Goal: Find specific page/section: Find specific page/section

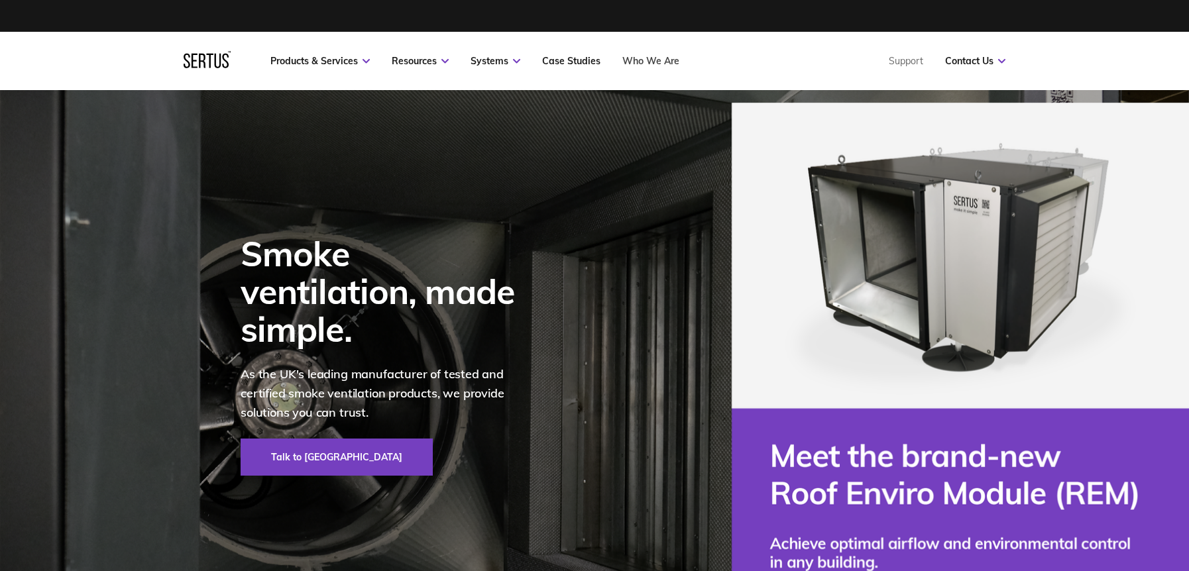
click at [674, 64] on link "Who We Are" at bounding box center [651, 61] width 57 height 12
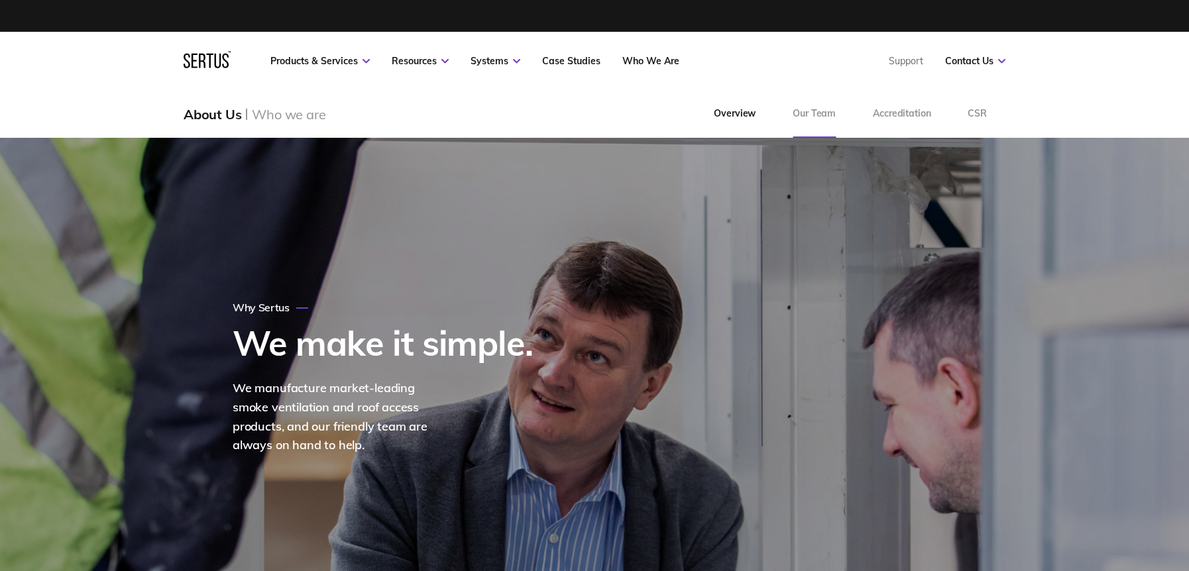
click at [802, 119] on link "Our Team" at bounding box center [814, 114] width 80 height 48
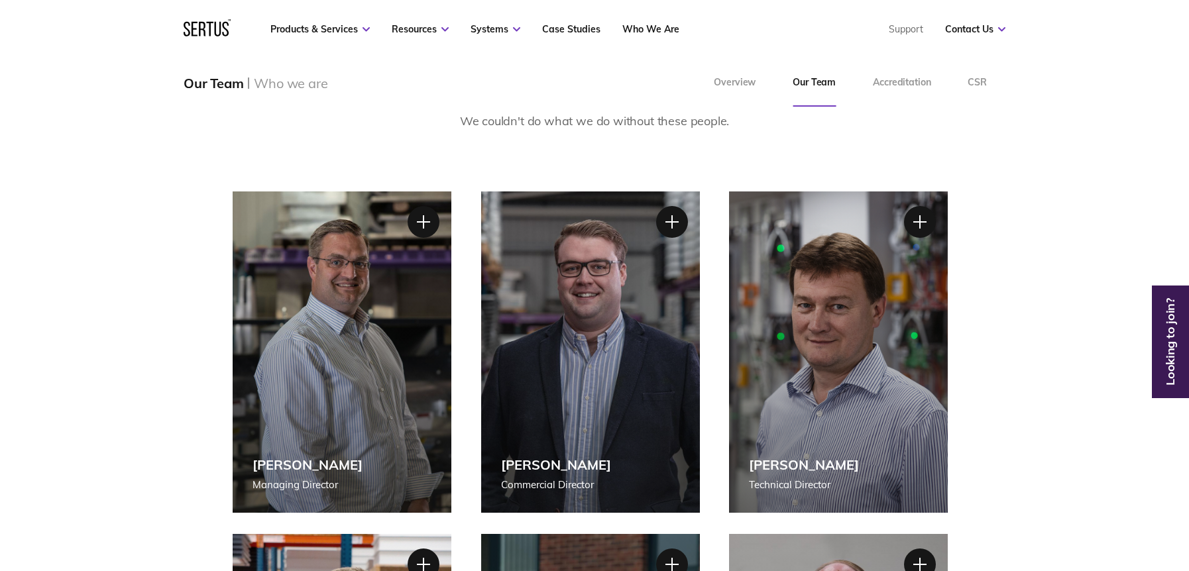
scroll to position [135, 0]
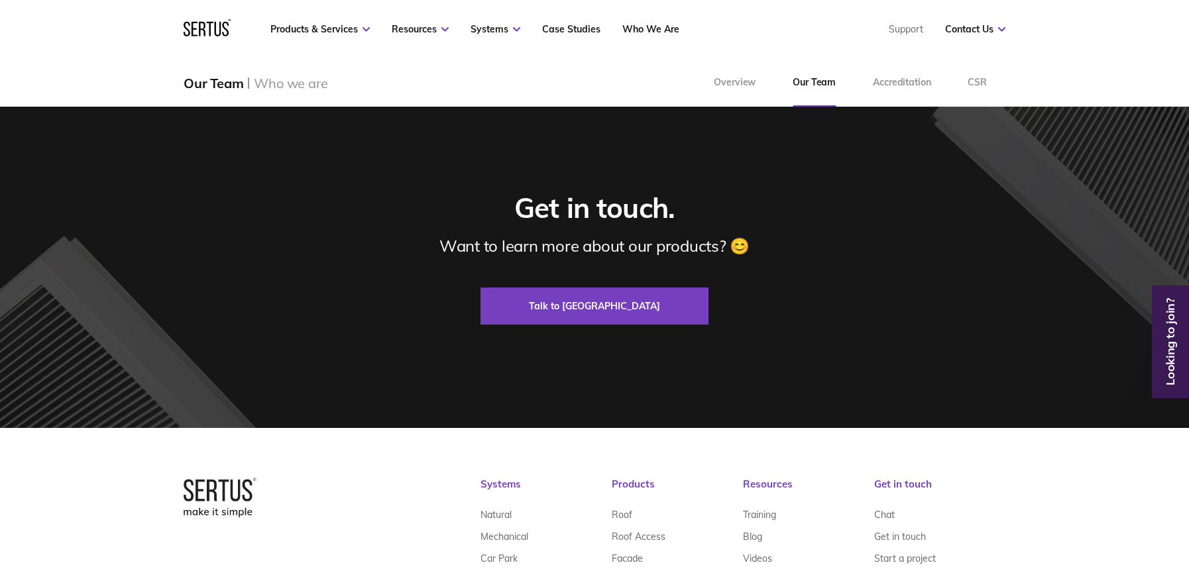
scroll to position [3600, 0]
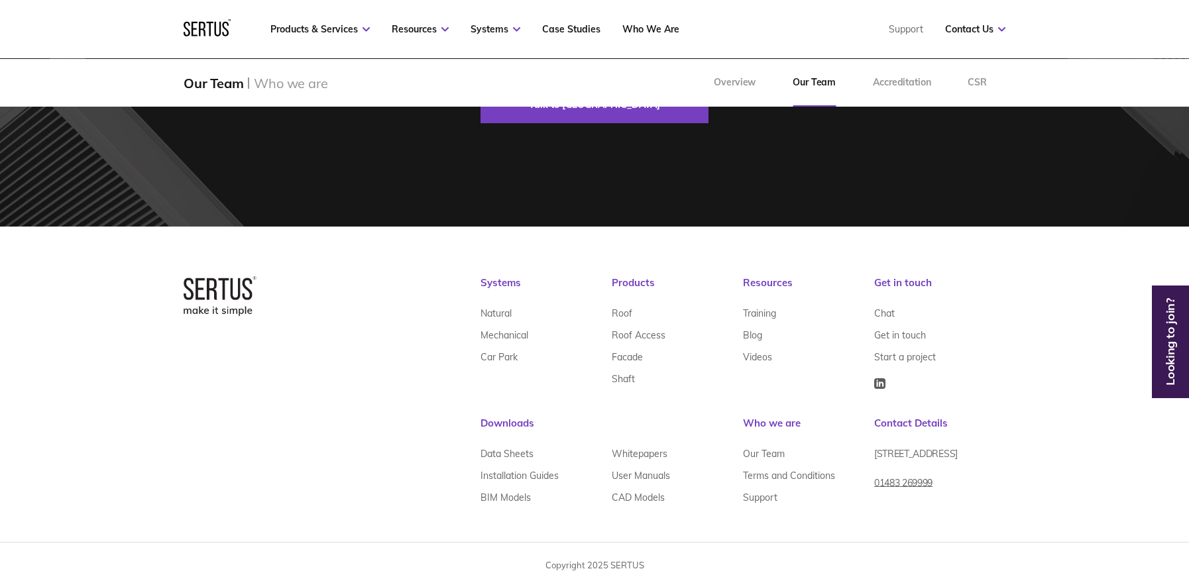
scroll to position [3814, 0]
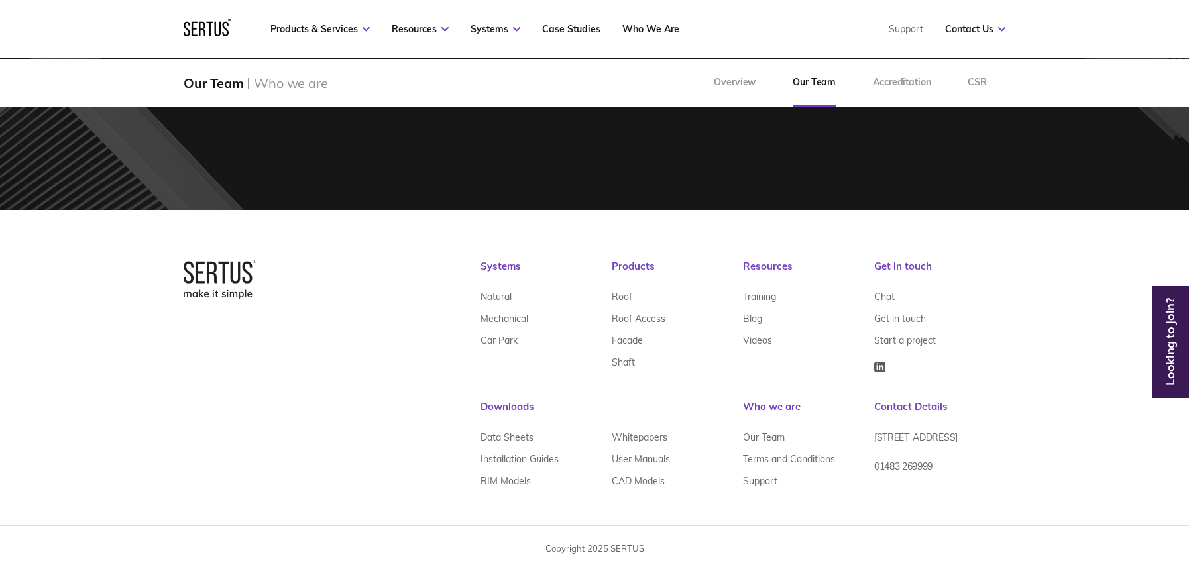
click at [874, 371] on img at bounding box center [879, 367] width 11 height 11
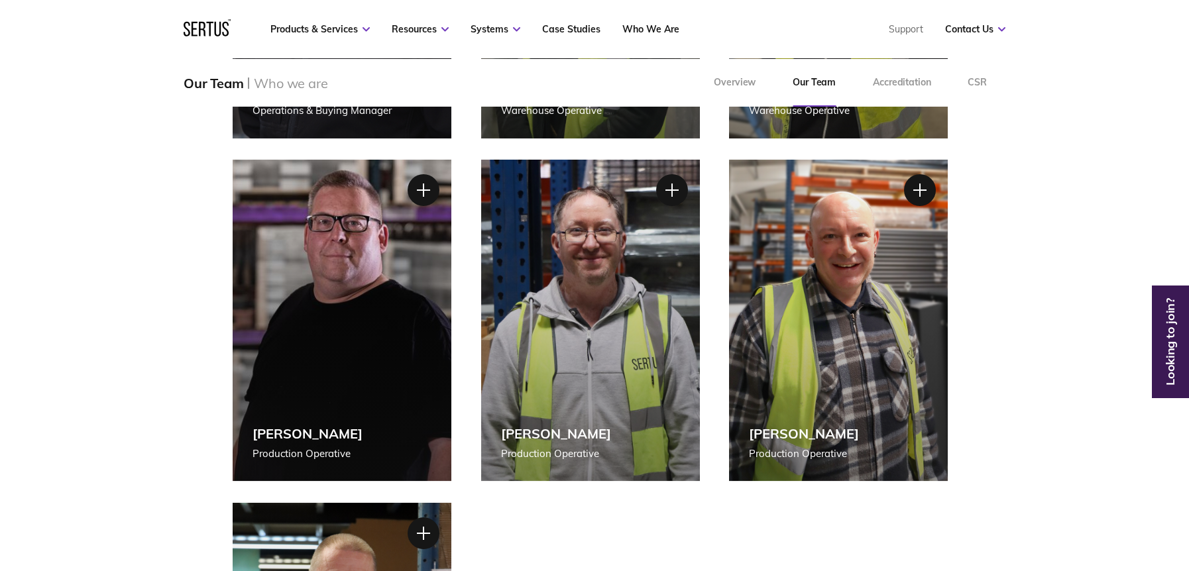
scroll to position [2538, 0]
